Goal: Task Accomplishment & Management: Complete application form

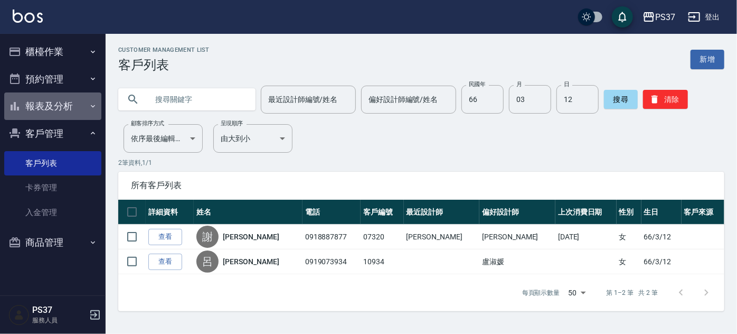
click at [47, 98] on button "報表及分析" at bounding box center [52, 105] width 97 height 27
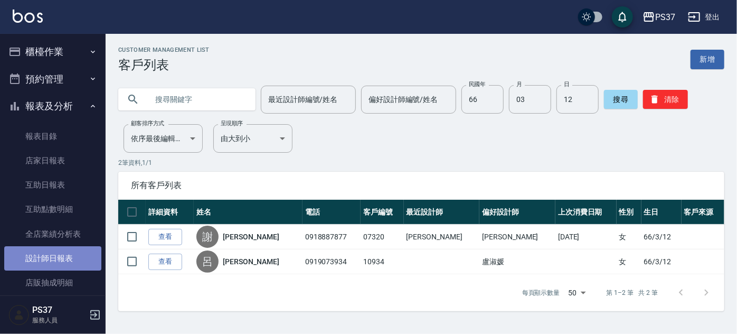
click at [57, 257] on link "設計師日報表" at bounding box center [52, 258] width 97 height 24
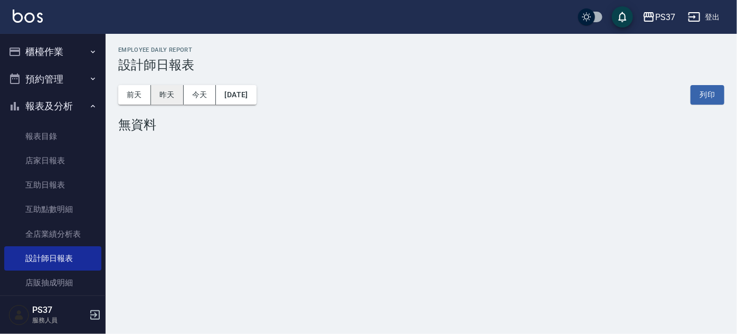
click at [166, 98] on button "昨天" at bounding box center [167, 95] width 33 height 20
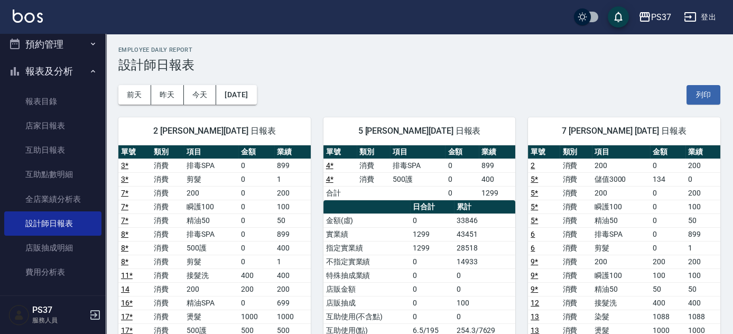
scroll to position [177, 0]
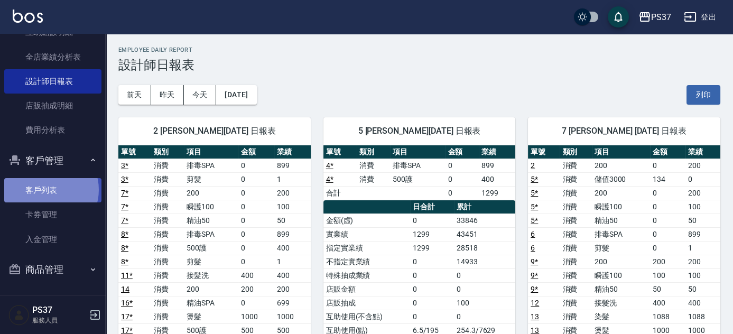
click at [46, 190] on link "客戶列表" at bounding box center [52, 190] width 97 height 24
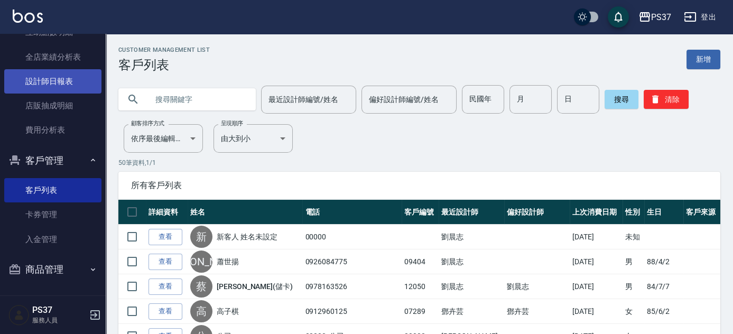
scroll to position [81, 0]
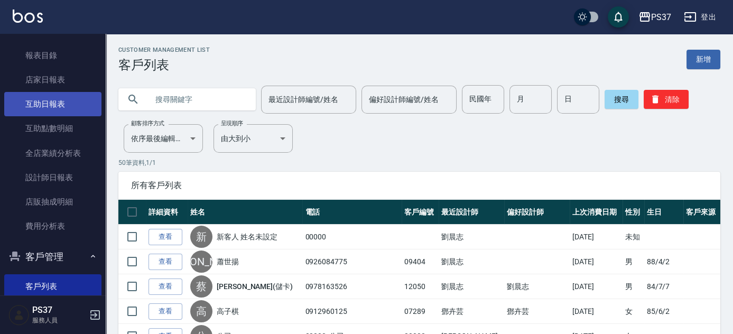
click at [44, 97] on link "互助日報表" at bounding box center [52, 104] width 97 height 24
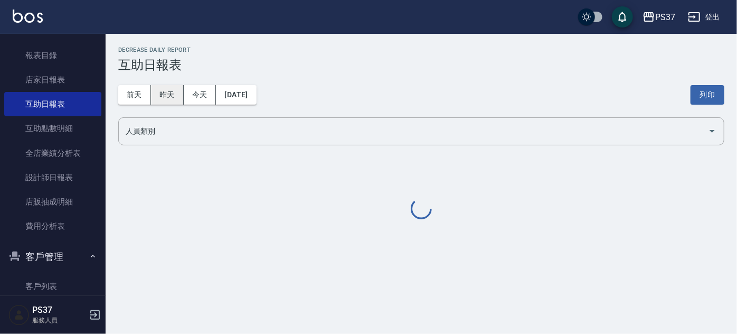
click at [171, 95] on button "昨天" at bounding box center [167, 95] width 33 height 20
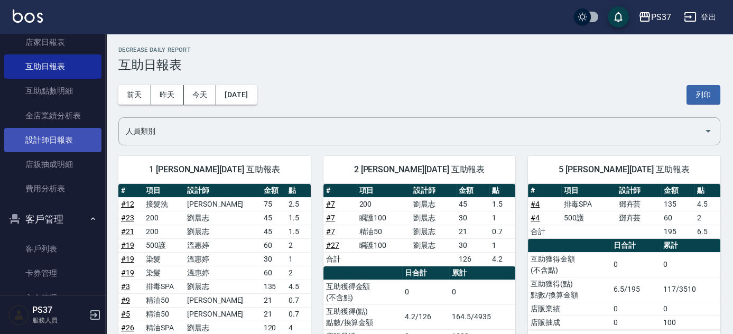
scroll to position [177, 0]
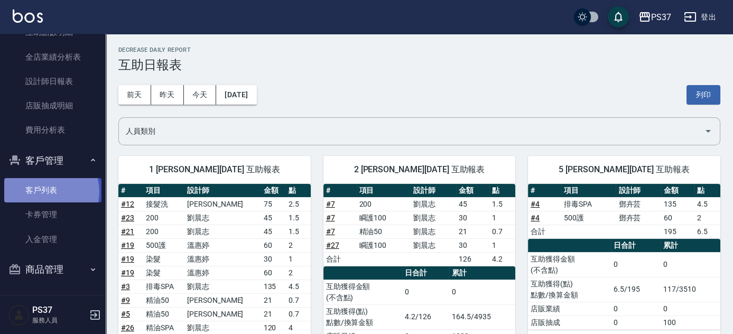
click at [49, 191] on link "客戶列表" at bounding box center [52, 190] width 97 height 24
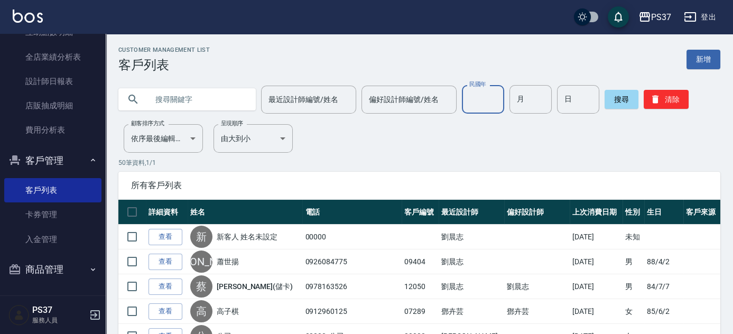
click at [493, 105] on input "民國年" at bounding box center [483, 99] width 42 height 29
type input "59"
type input "1"
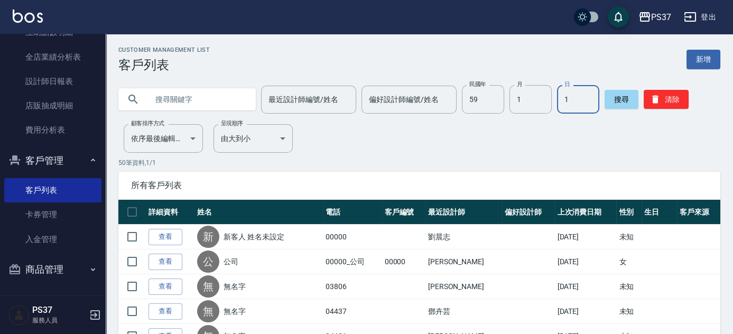
click at [368, 164] on p "50 筆資料, 1 / 1" at bounding box center [419, 163] width 602 height 10
click at [653, 95] on icon "button" at bounding box center [655, 99] width 11 height 11
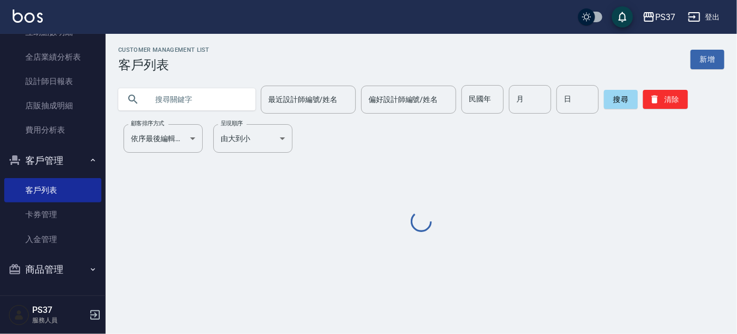
click at [207, 108] on input "text" at bounding box center [197, 99] width 99 height 29
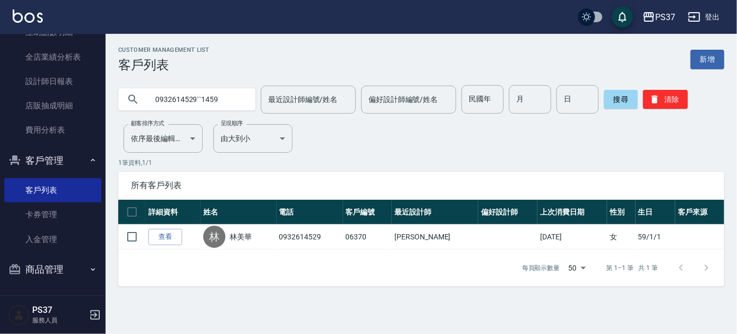
type input "0932614529``1459"
type input "/-963 v"
